Goal: Use online tool/utility: Utilize a website feature to perform a specific function

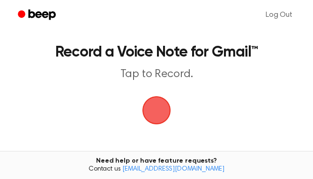
click at [145, 121] on span "button" at bounding box center [156, 111] width 30 height 30
drag, startPoint x: 163, startPoint y: 96, endPoint x: 151, endPoint y: 106, distance: 15.3
click at [151, 106] on span "button" at bounding box center [156, 110] width 26 height 26
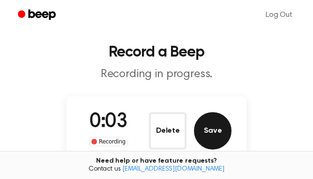
click at [210, 132] on button "Save" at bounding box center [212, 130] width 37 height 37
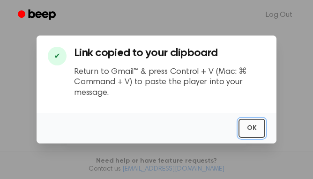
click at [250, 131] on button "OK" at bounding box center [251, 128] width 27 height 19
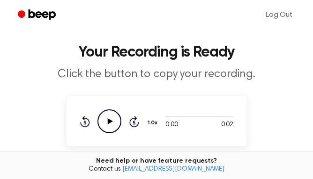
click at [104, 118] on icon "Play Audio" at bounding box center [109, 122] width 24 height 24
